Goal: Task Accomplishment & Management: Manage account settings

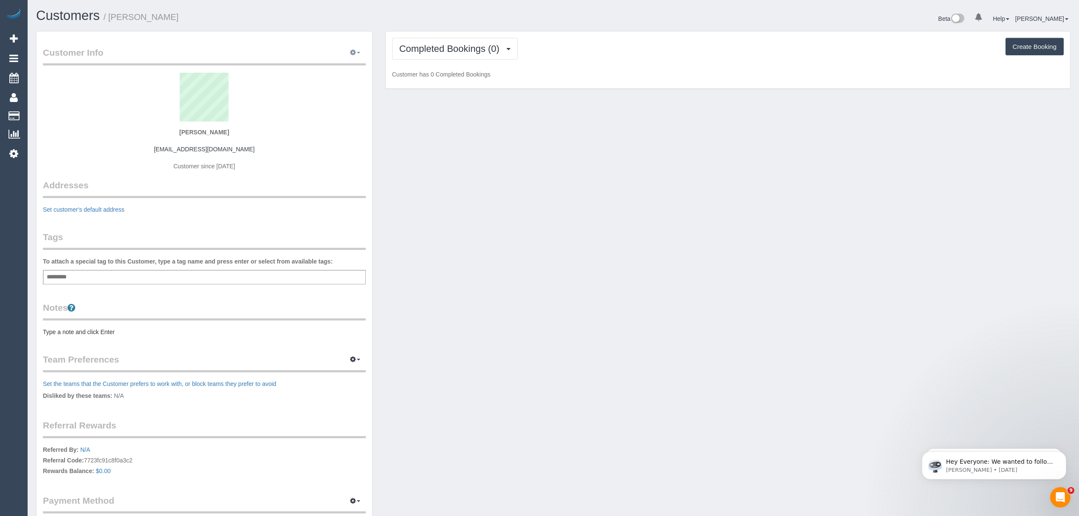
click at [356, 50] on button "button" at bounding box center [354, 52] width 21 height 13
click at [339, 64] on link "Edit Contact Info" at bounding box center [328, 68] width 73 height 11
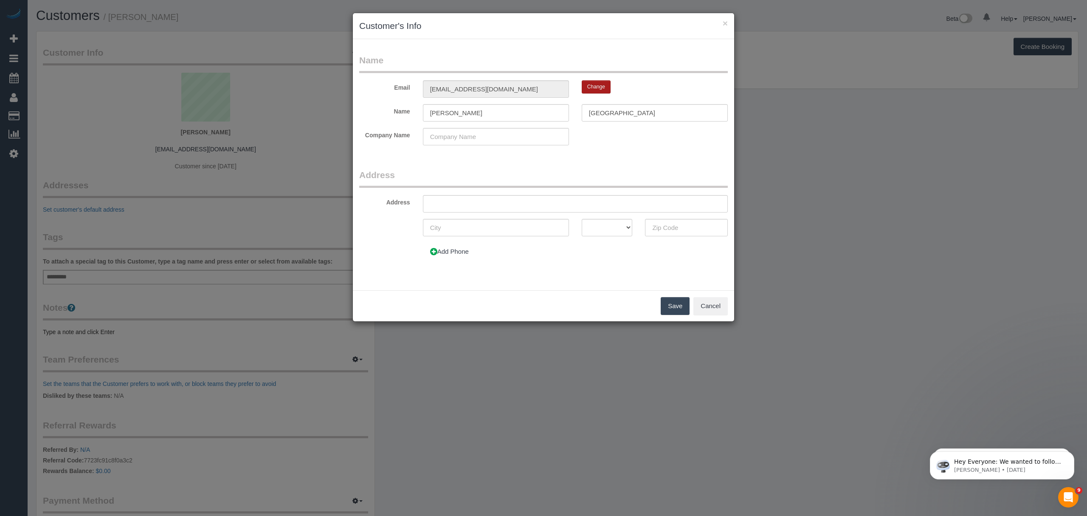
click at [586, 88] on button "Change" at bounding box center [596, 86] width 29 height 13
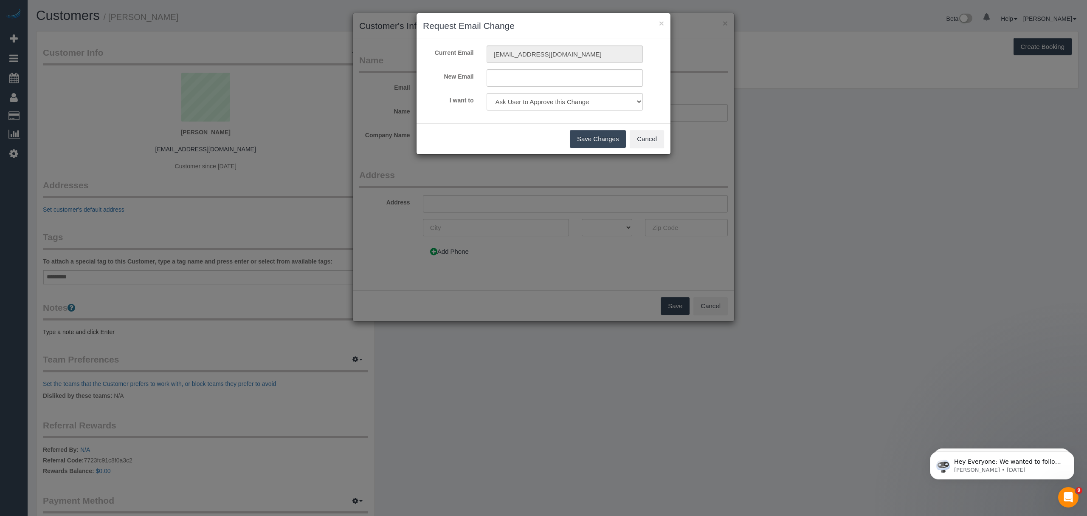
click at [482, 53] on div "[EMAIL_ADDRESS][DOMAIN_NAME]" at bounding box center [564, 53] width 169 height 17
click at [508, 82] on input "text" at bounding box center [565, 77] width 157 height 17
paste input "[EMAIL_ADDRESS][DOMAIN_NAME]"
type input "[EMAIL_ADDRESS][DOMAIN_NAME]_old"
click at [593, 136] on button "Save Changes" at bounding box center [598, 139] width 56 height 18
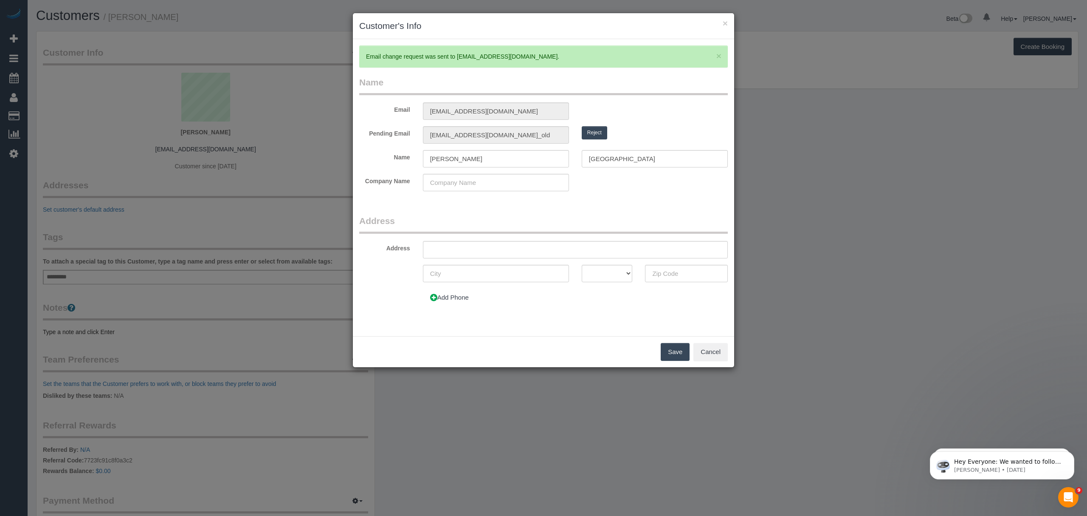
click at [682, 349] on button "Save" at bounding box center [675, 352] width 29 height 18
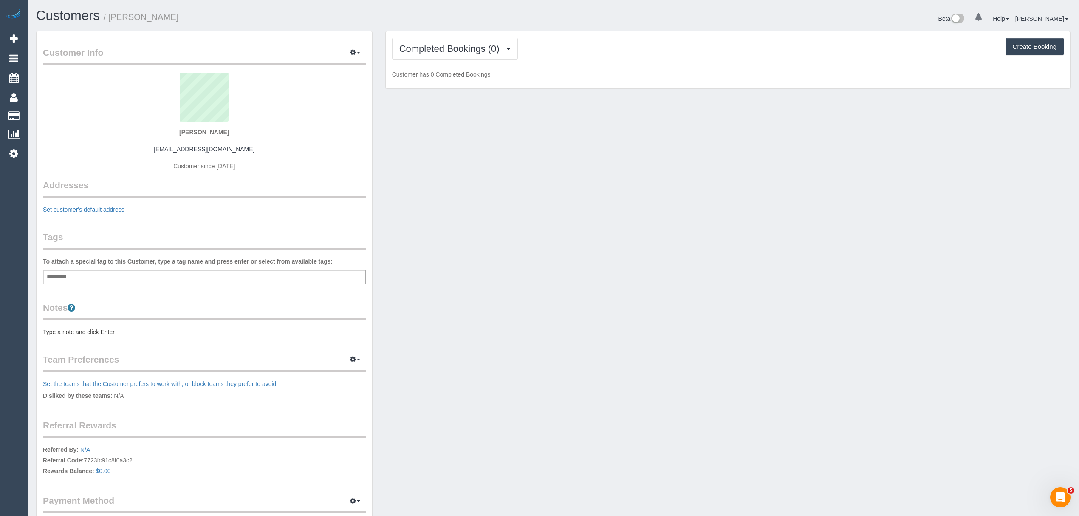
click at [368, 50] on div "Customer Info Edit Contact Info Send Message Email Preferences Special Sales Ta…" at bounding box center [204, 291] width 335 height 521
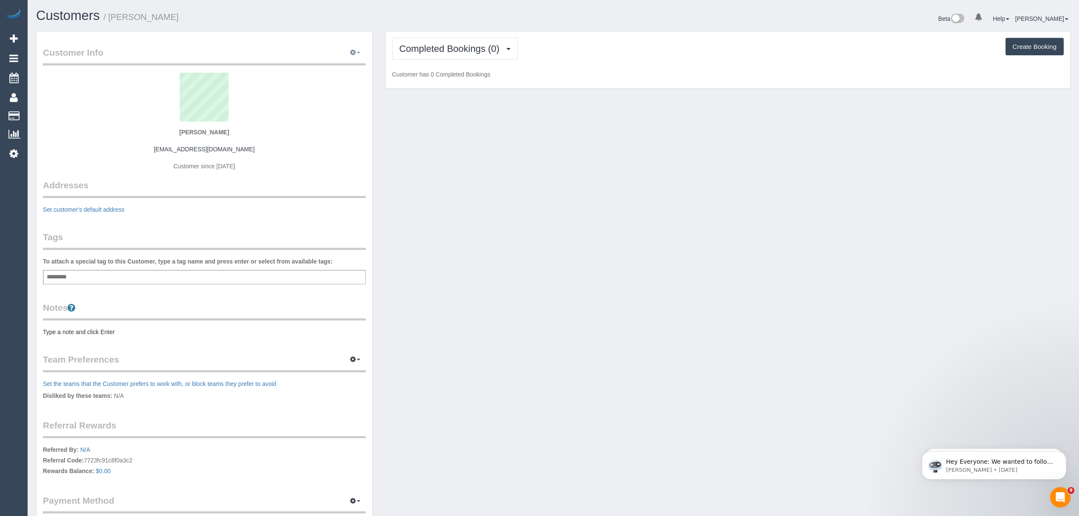
click at [364, 50] on button "button" at bounding box center [354, 52] width 21 height 13
click at [342, 62] on ul "Edit Contact Info Send Message Email Preferences Special Sales Tax View Changes…" at bounding box center [328, 116] width 74 height 113
click at [362, 51] on button "button" at bounding box center [354, 52] width 21 height 13
click at [337, 62] on ul "Edit Contact Info Send Message Email Preferences Special Sales Tax View Changes…" at bounding box center [328, 116] width 74 height 113
drag, startPoint x: 355, startPoint y: 50, endPoint x: 336, endPoint y: 65, distance: 24.1
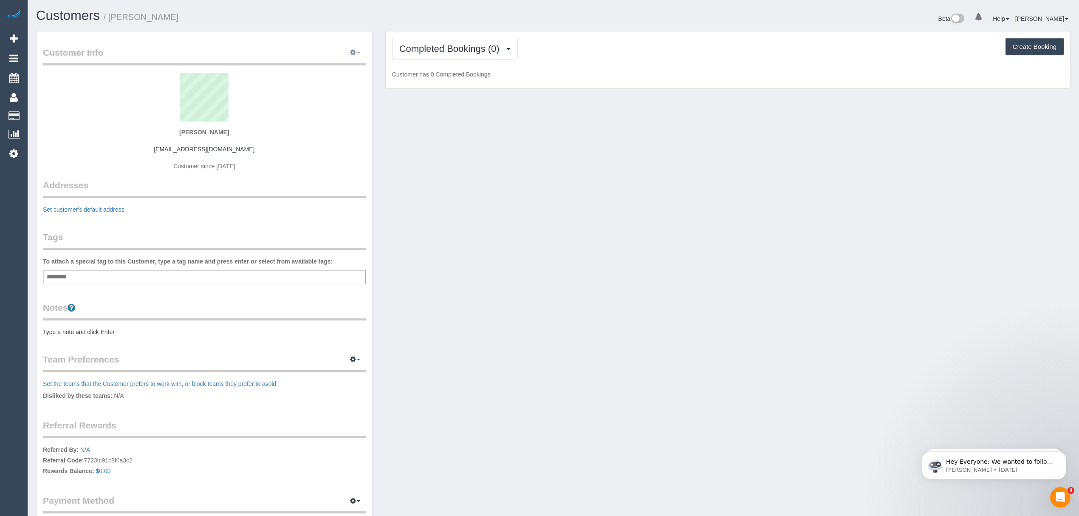
click at [355, 50] on button "button" at bounding box center [354, 52] width 21 height 13
click at [335, 65] on link "Edit Contact Info" at bounding box center [328, 68] width 73 height 11
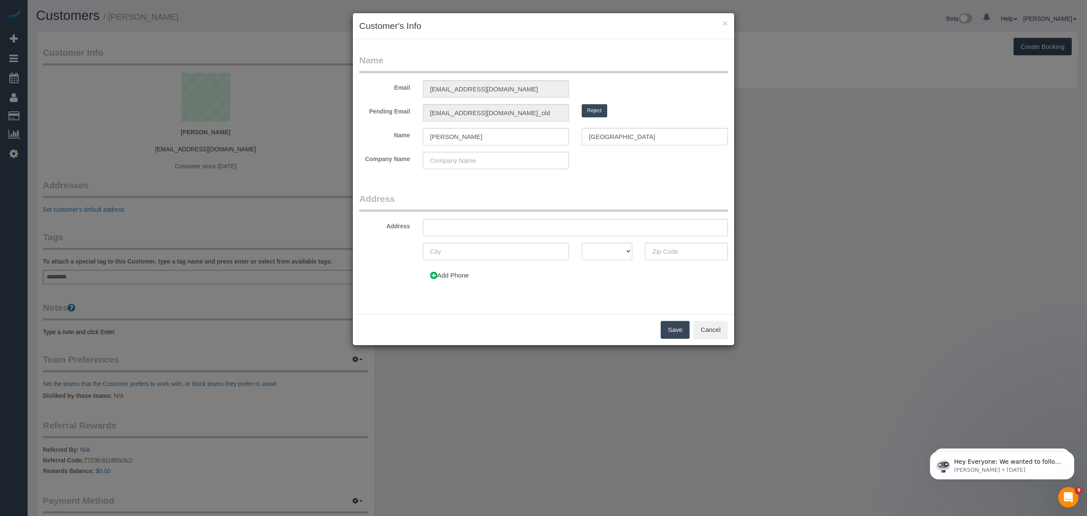
click at [590, 107] on button "Reject" at bounding box center [594, 110] width 25 height 13
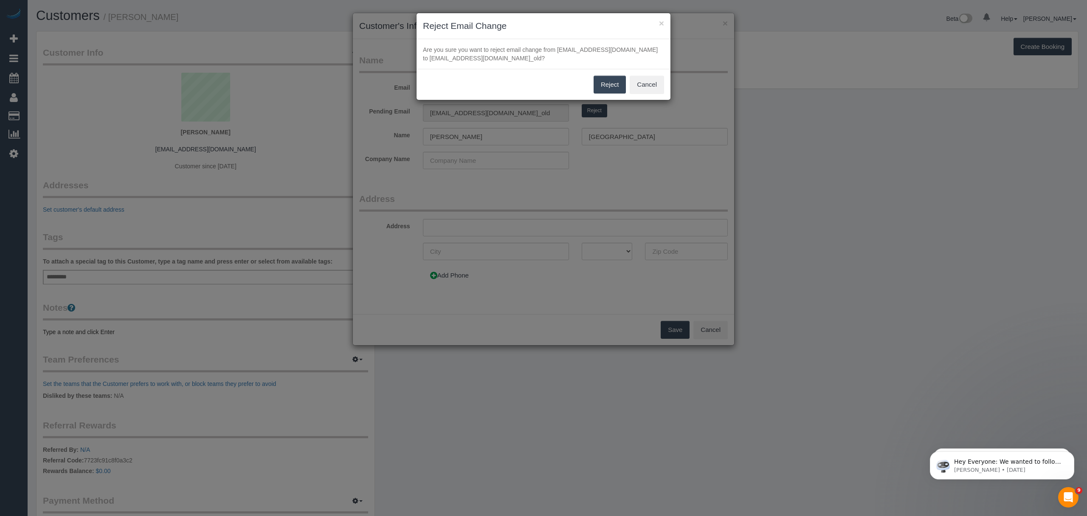
click at [598, 87] on button "Reject" at bounding box center [610, 85] width 33 height 18
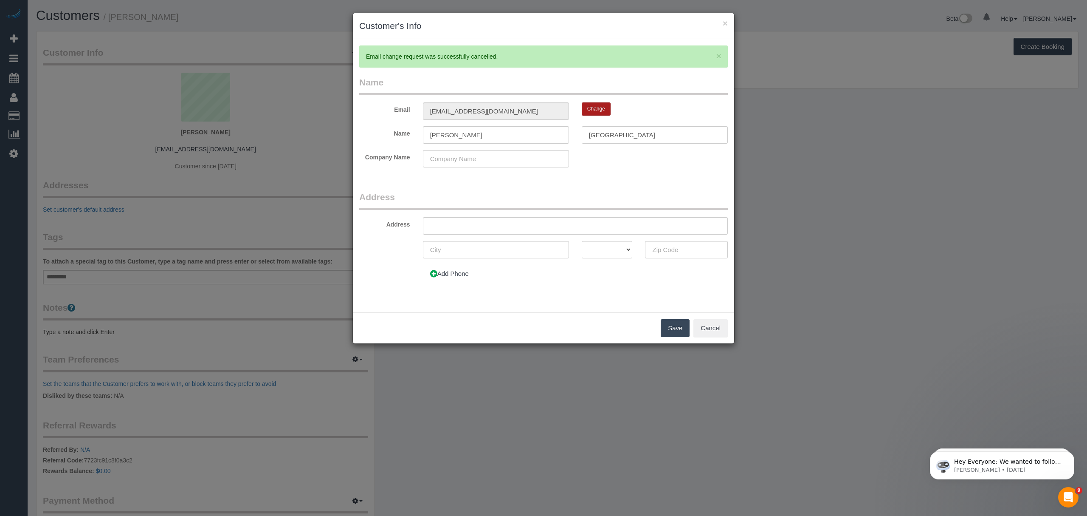
click at [593, 110] on button "Change" at bounding box center [596, 108] width 29 height 13
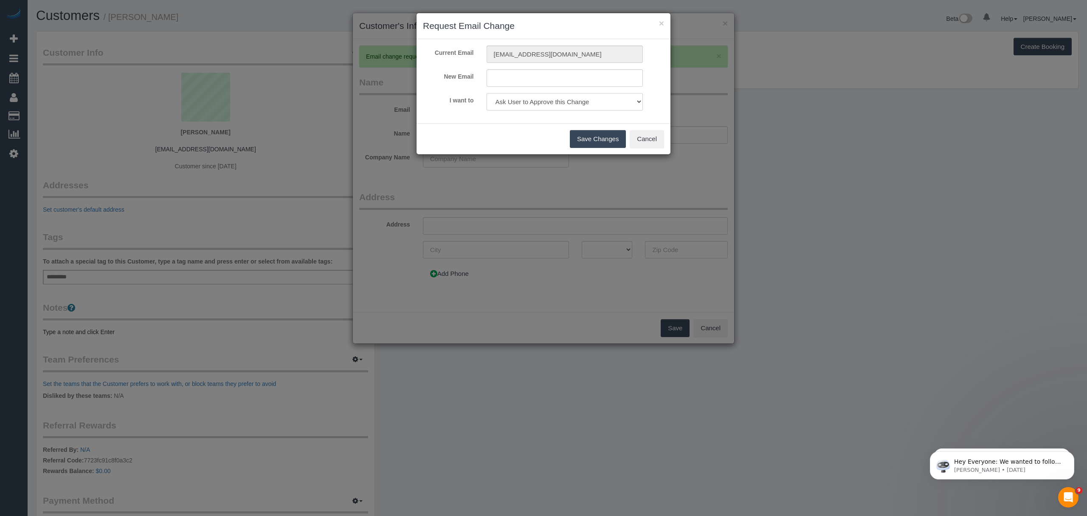
click at [585, 107] on select "Ask User to Approve this Change Change Email and send 'Confirm your Account' em…" at bounding box center [565, 101] width 157 height 17
select select "change"
click at [487, 93] on select "Ask User to Approve this Change Change Email and send 'Confirm your Account' em…" at bounding box center [565, 101] width 157 height 17
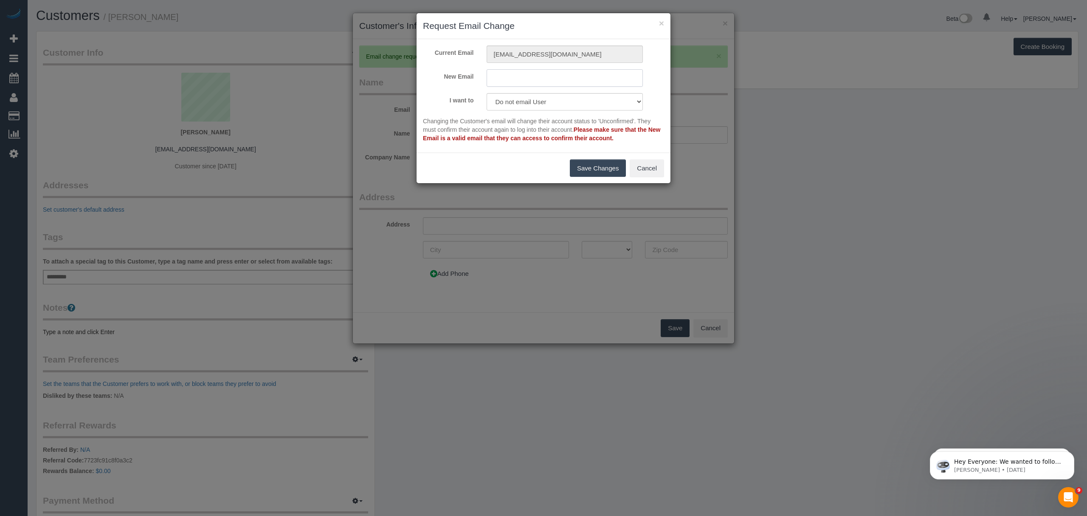
click at [519, 82] on input "text" at bounding box center [565, 77] width 157 height 17
click at [575, 78] on input "text" at bounding box center [565, 77] width 157 height 17
paste input "[EMAIL_ADDRESS][DOMAIN_NAME]"
type input "[EMAIL_ADDRESS][DOMAIN_NAME]_old"
click at [616, 169] on button "Save Changes" at bounding box center [598, 168] width 56 height 18
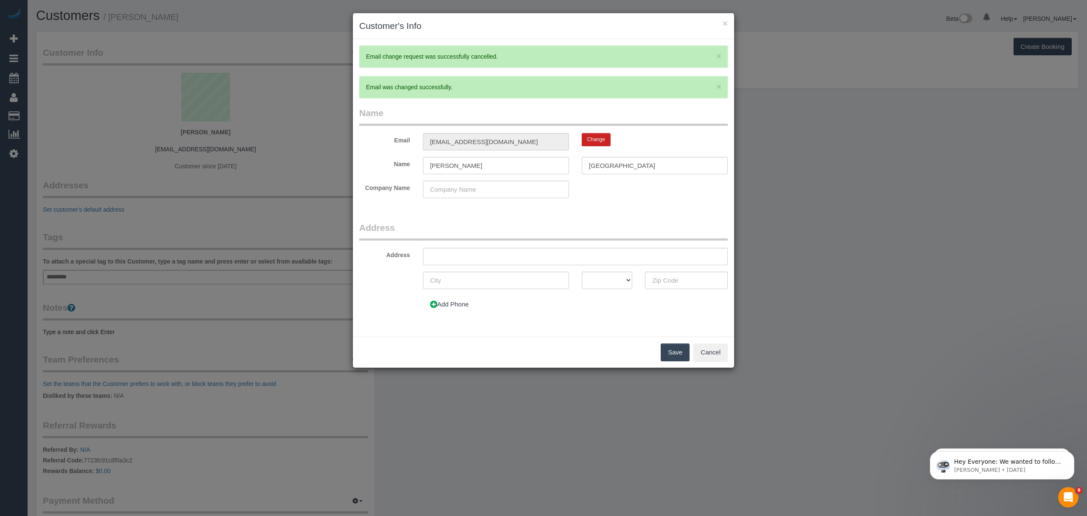
type input "[EMAIL_ADDRESS][DOMAIN_NAME]_old"
click at [679, 350] on button "Save" at bounding box center [675, 352] width 29 height 18
